Goal: Learn about a topic

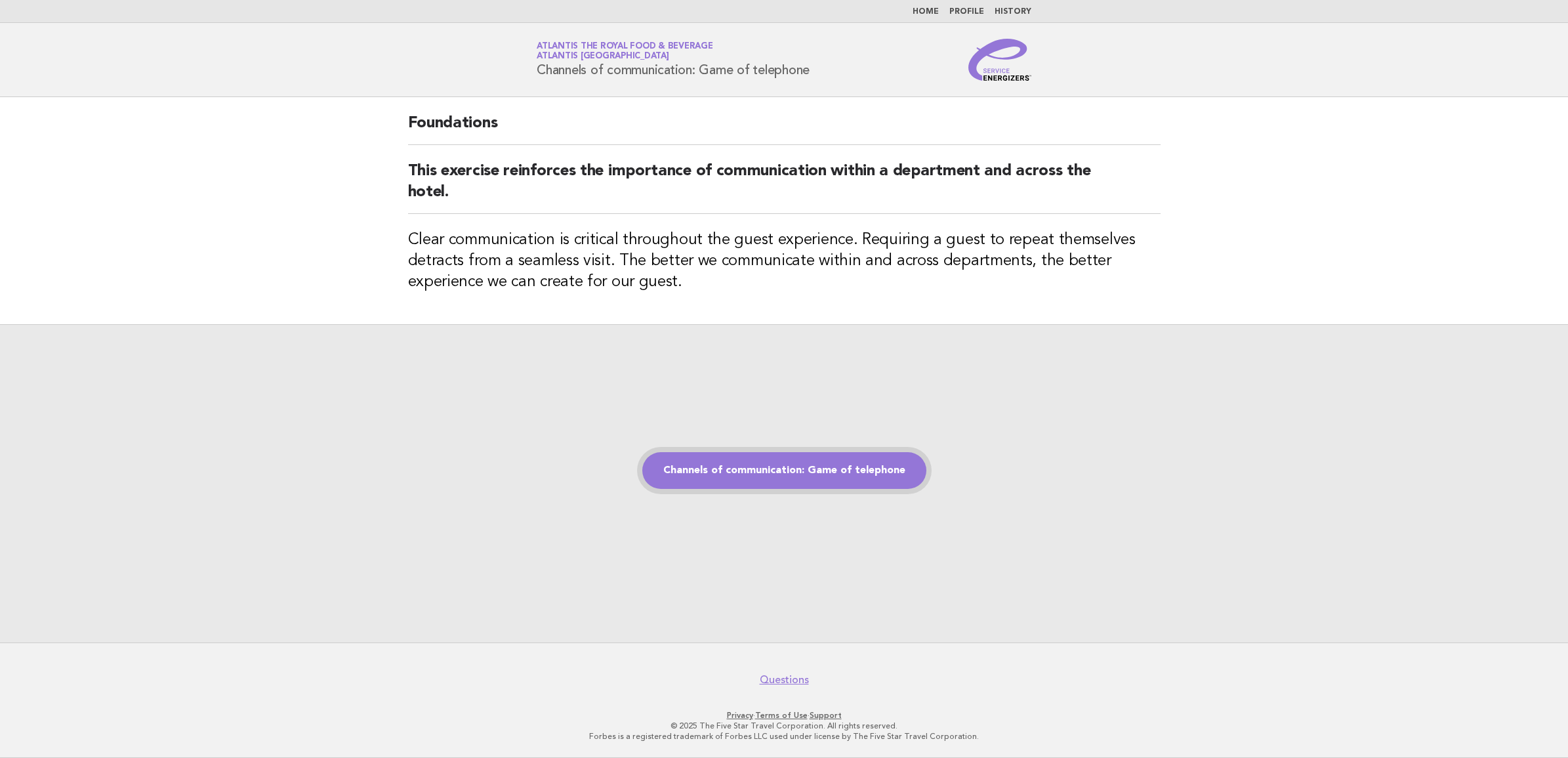
click at [863, 476] on link "Channels of communication: Game of telephone" at bounding box center [784, 470] width 284 height 37
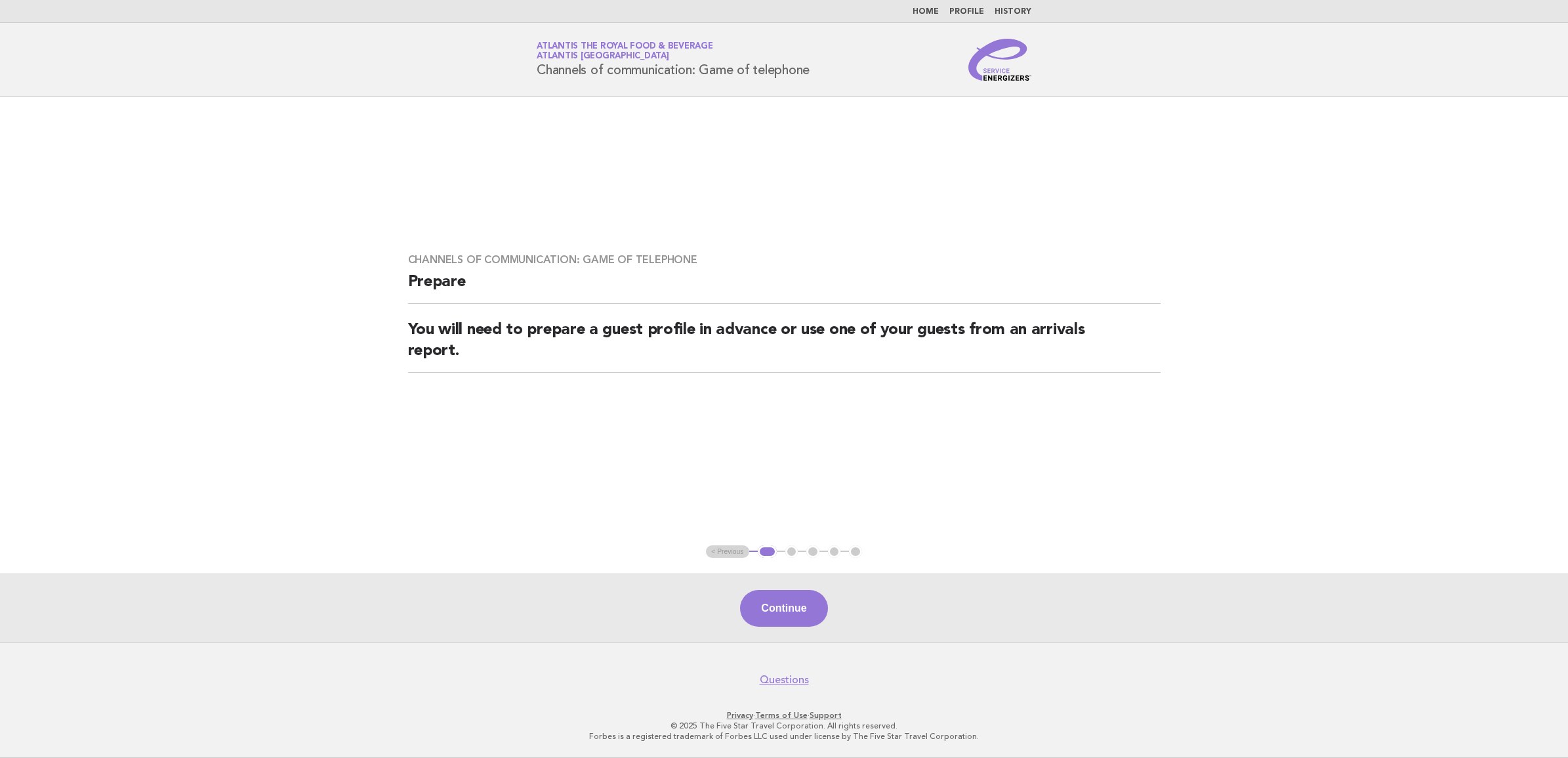
click at [807, 599] on button "Continue" at bounding box center [783, 608] width 87 height 37
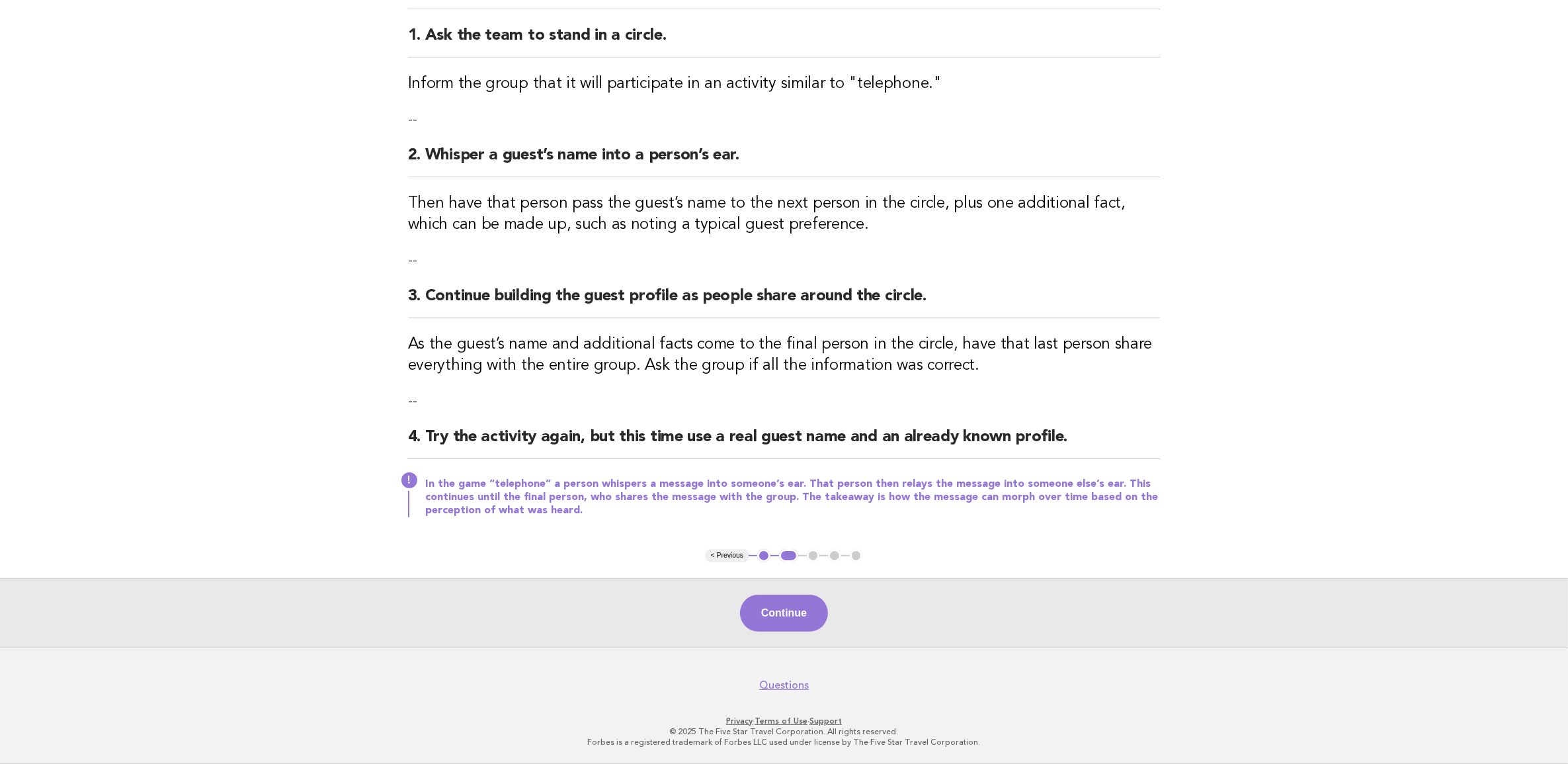
click at [813, 604] on button "Continue" at bounding box center [784, 613] width 88 height 37
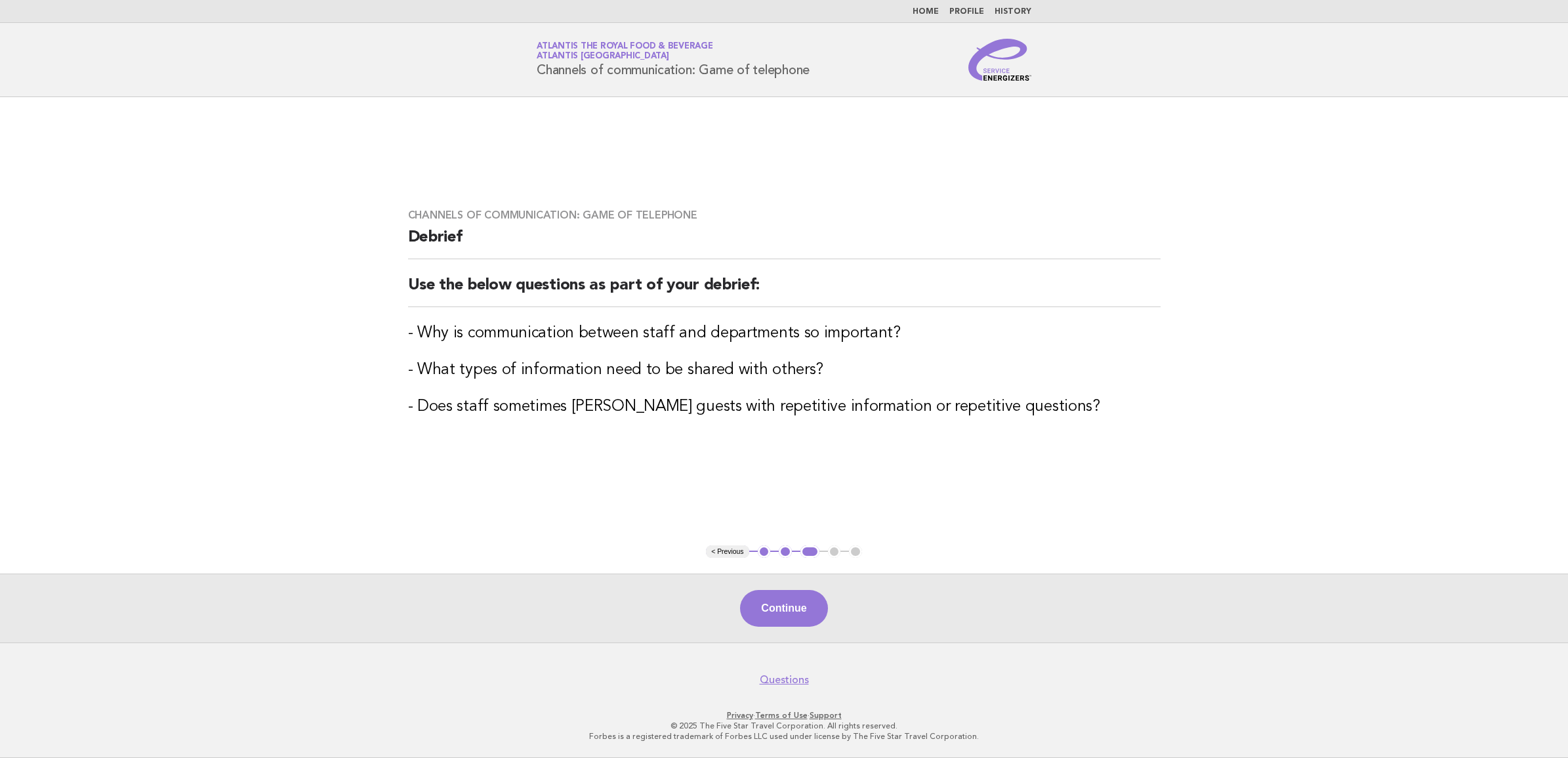
click at [807, 599] on button "Continue" at bounding box center [783, 608] width 87 height 37
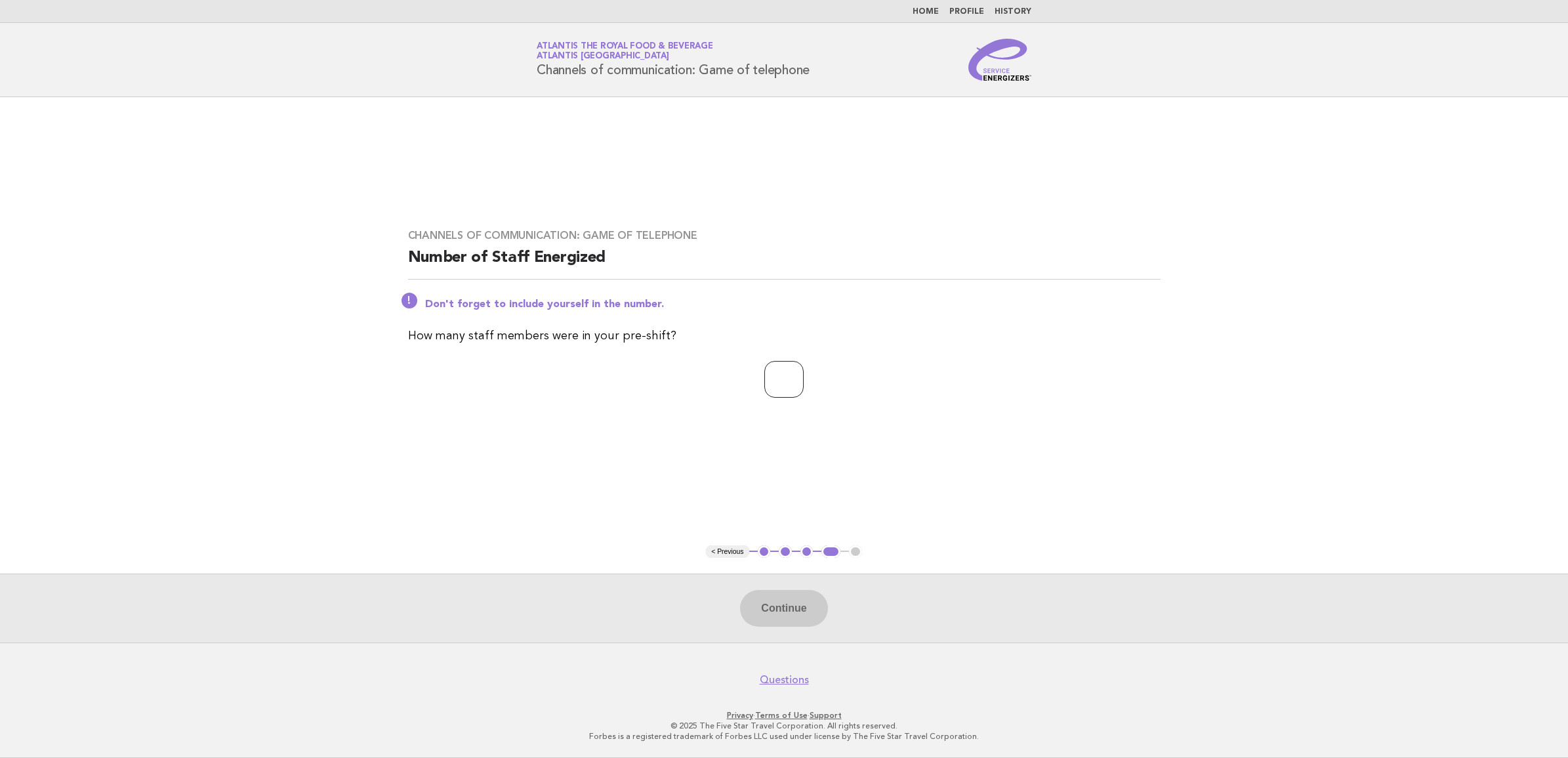
click at [780, 382] on input "number" at bounding box center [784, 379] width 39 height 37
type input "**"
click at [818, 613] on button "Continue" at bounding box center [783, 608] width 87 height 37
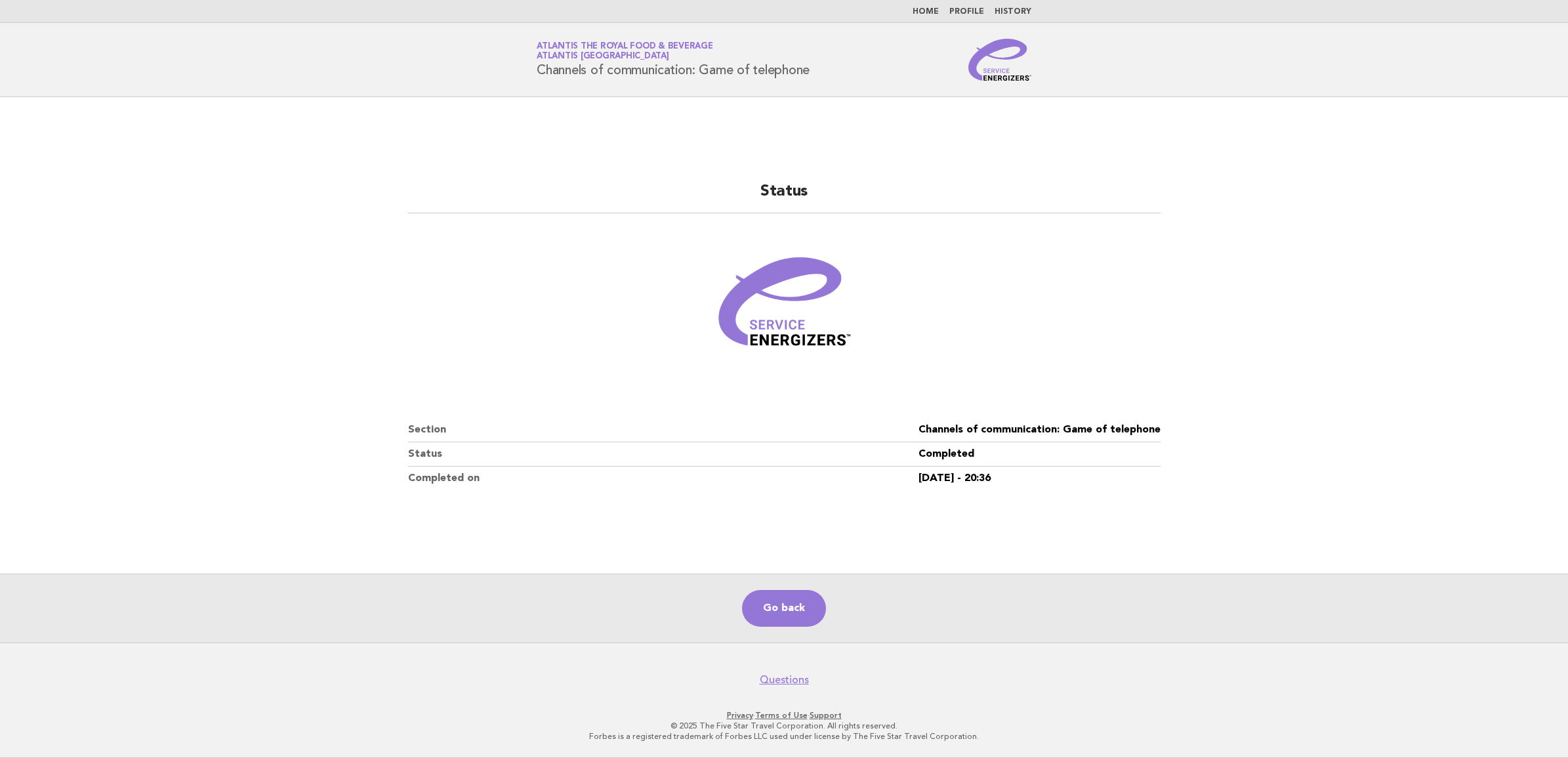
click at [1006, 76] on img at bounding box center [999, 60] width 63 height 42
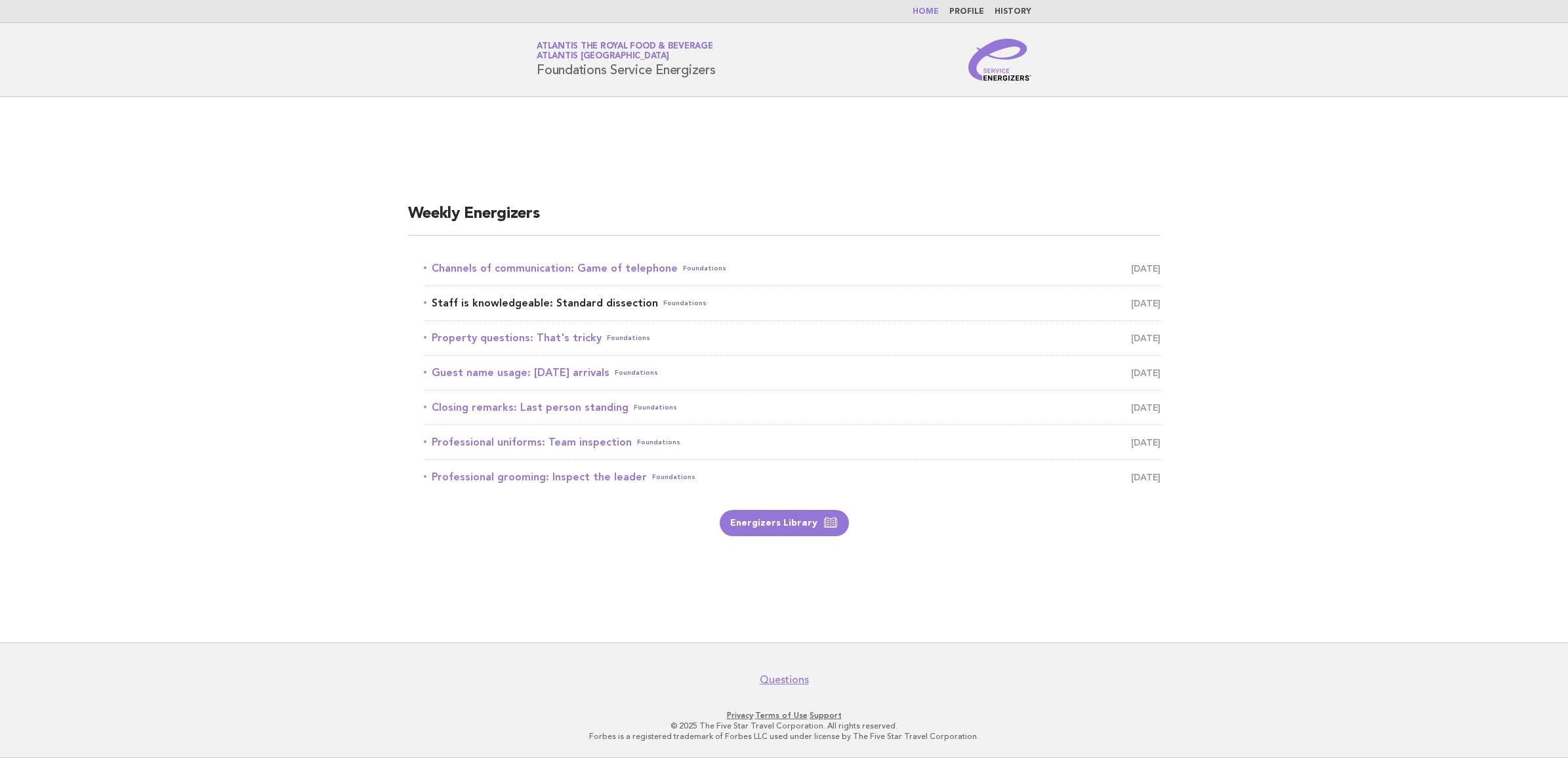
click at [566, 300] on link "Staff is knowledgeable: Standard dissection Foundations August 30" at bounding box center [792, 303] width 737 height 18
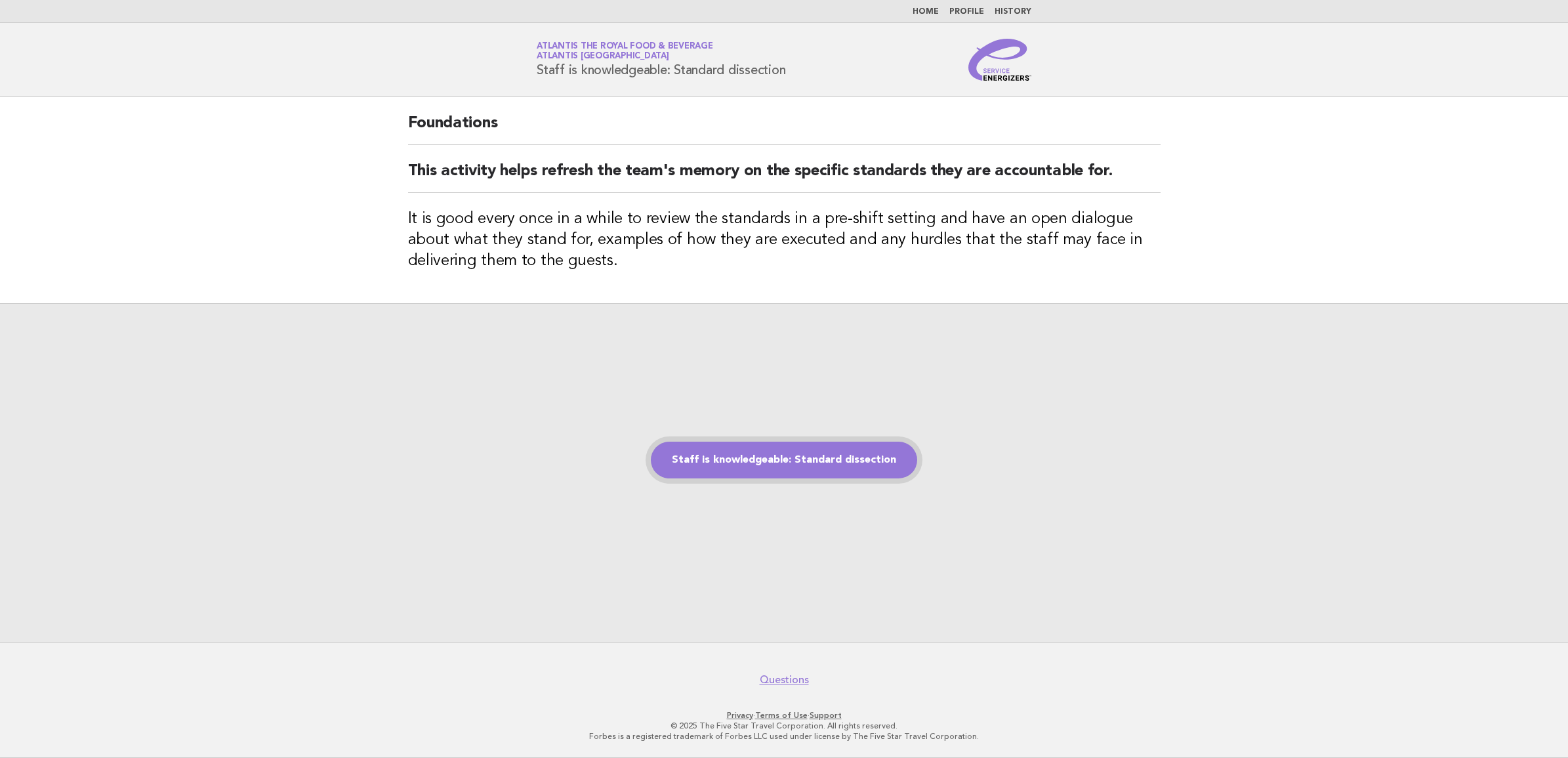
click at [850, 453] on link "Staff is knowledgeable: Standard dissection" at bounding box center [784, 460] width 266 height 37
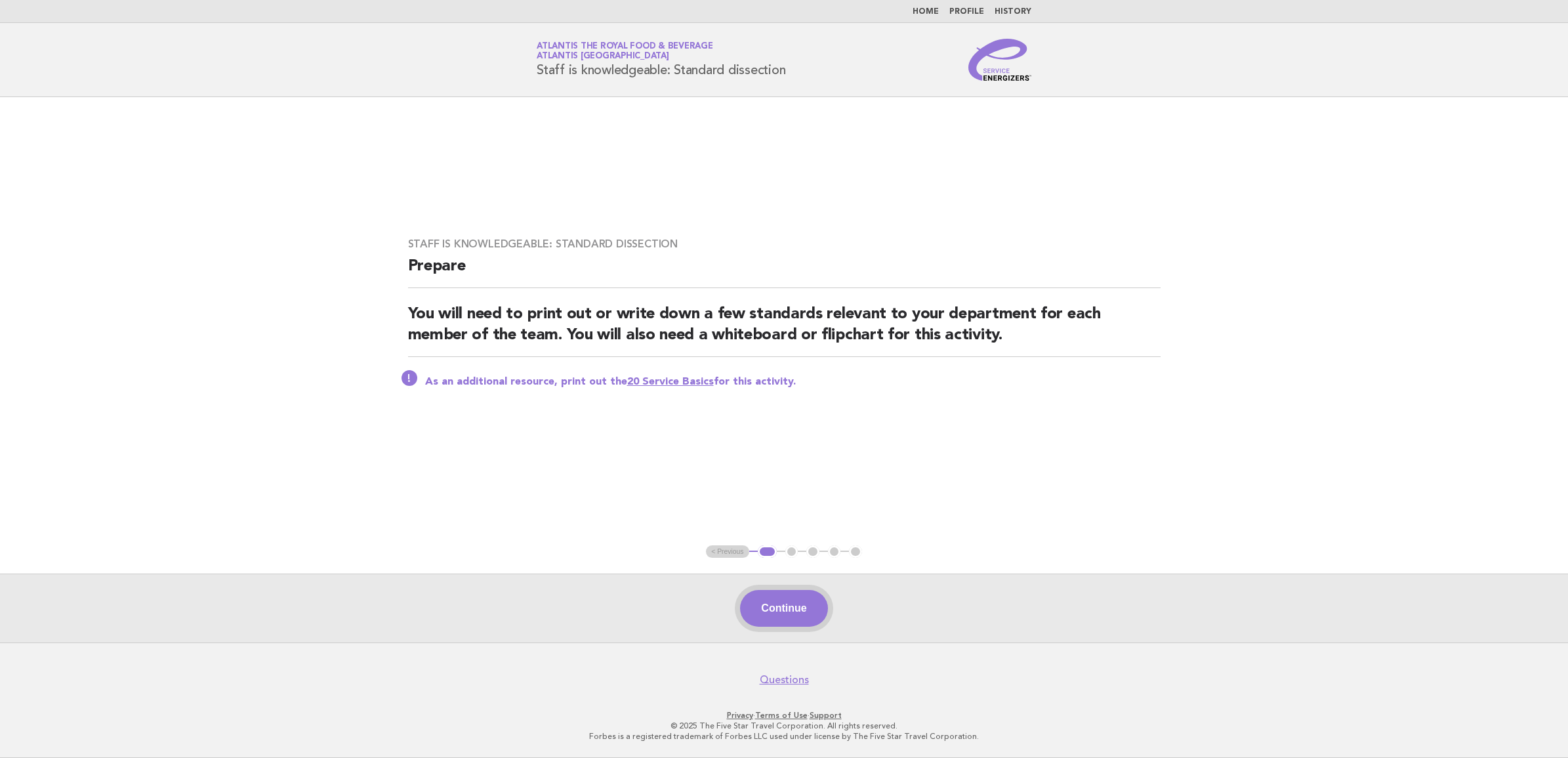
click at [795, 613] on button "Continue" at bounding box center [783, 608] width 87 height 37
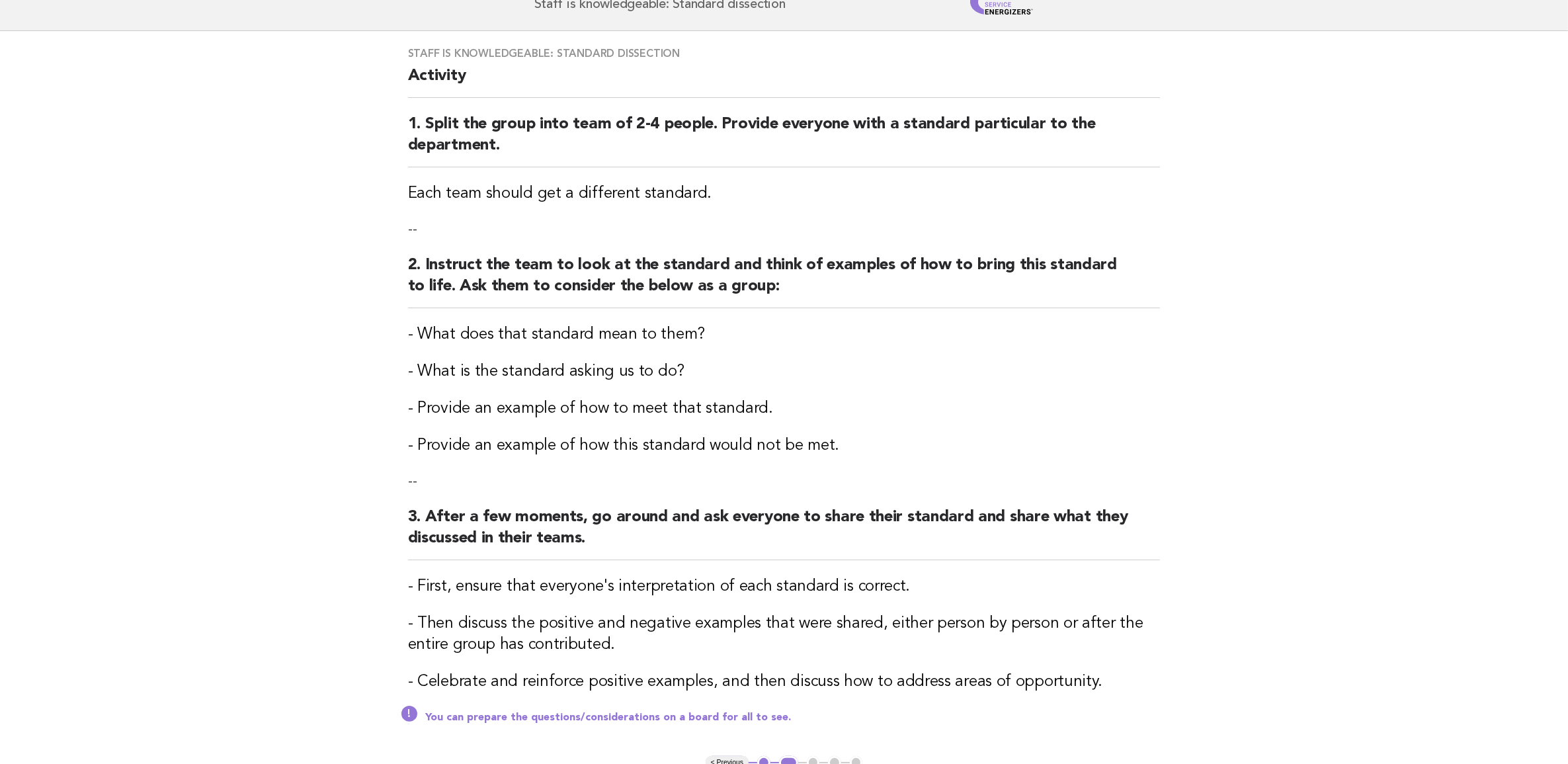
scroll to position [58, 0]
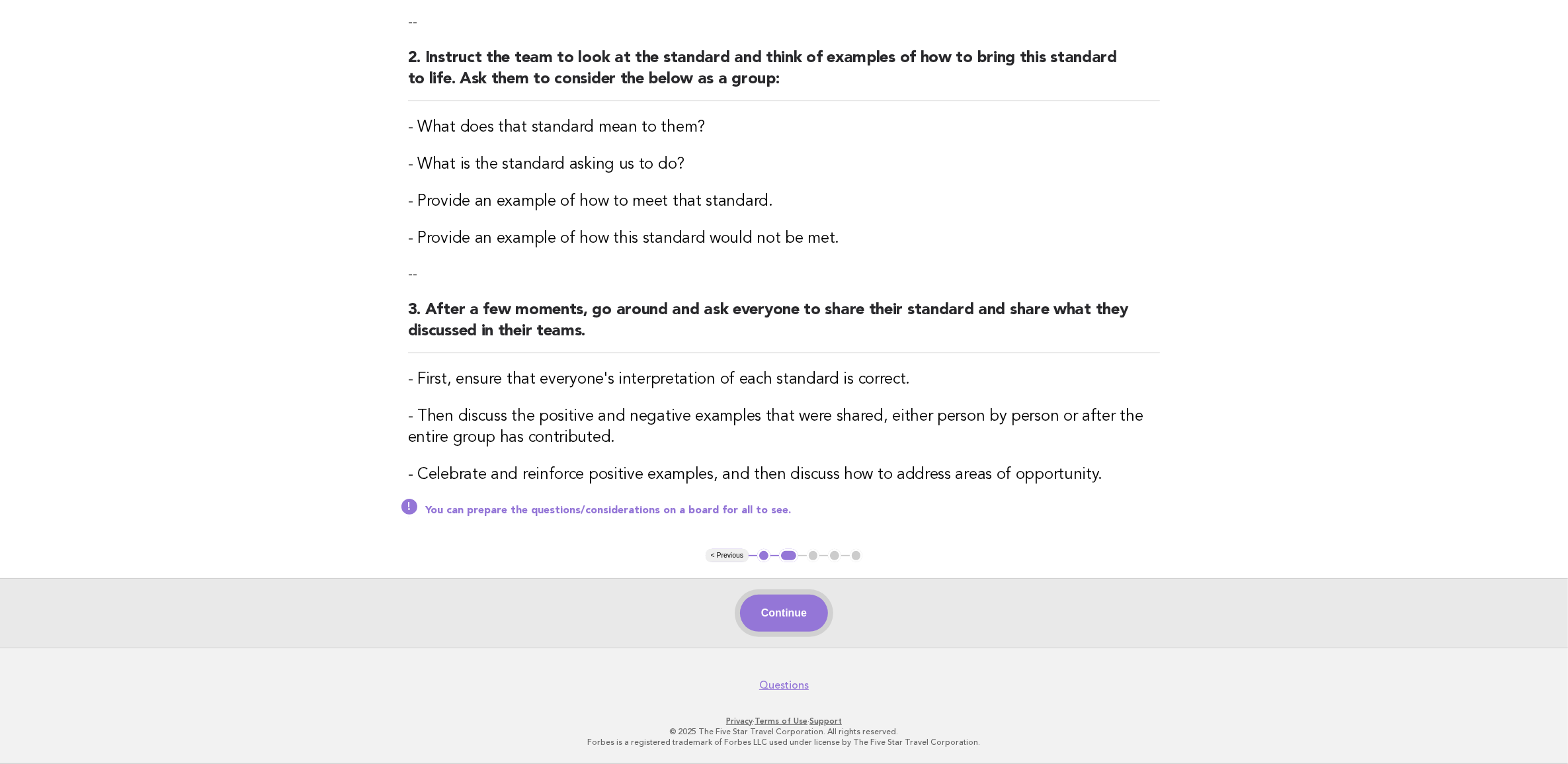
click at [800, 599] on button "Continue" at bounding box center [784, 613] width 88 height 37
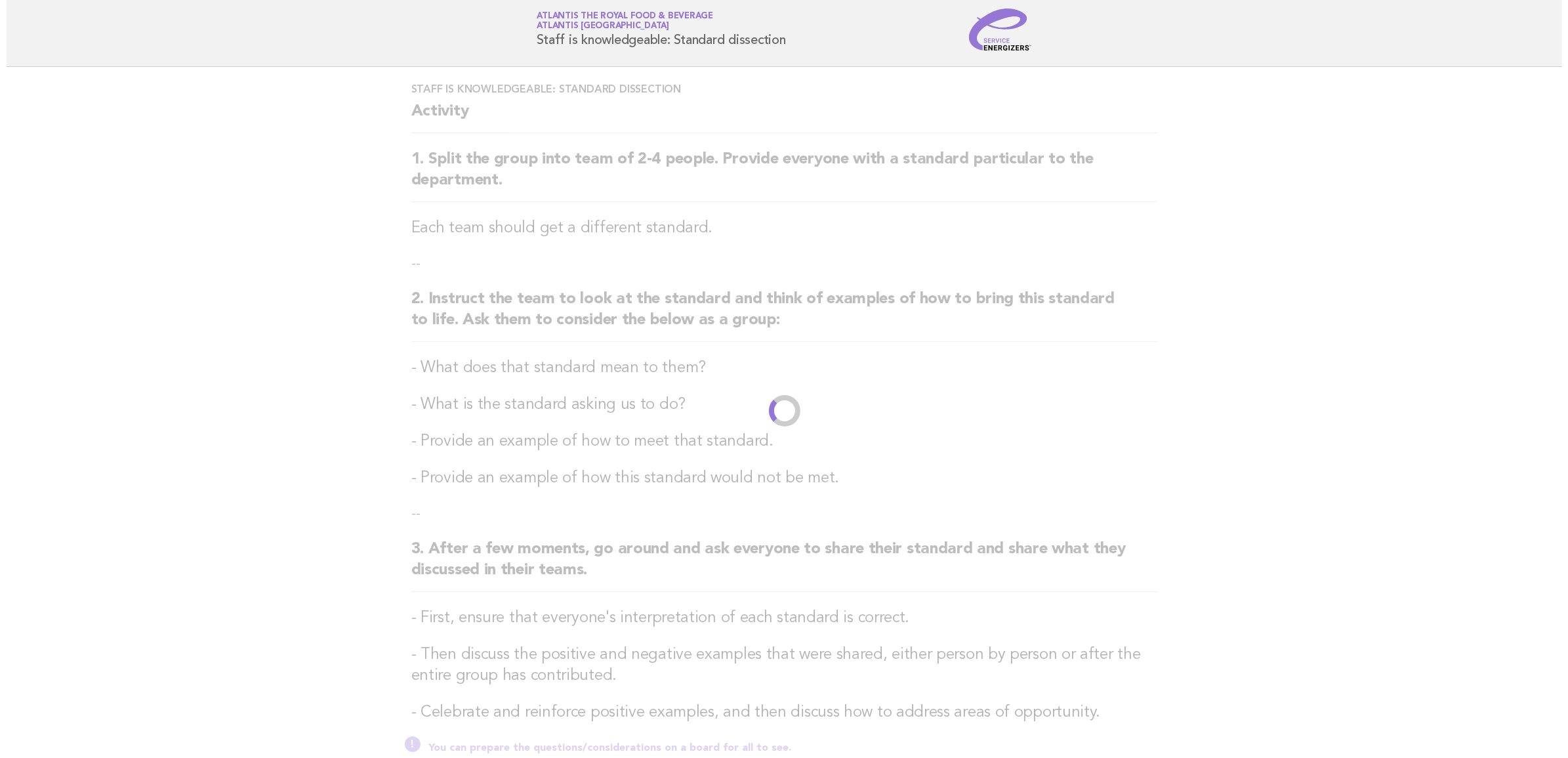
scroll to position [0, 0]
